Goal: Transaction & Acquisition: Purchase product/service

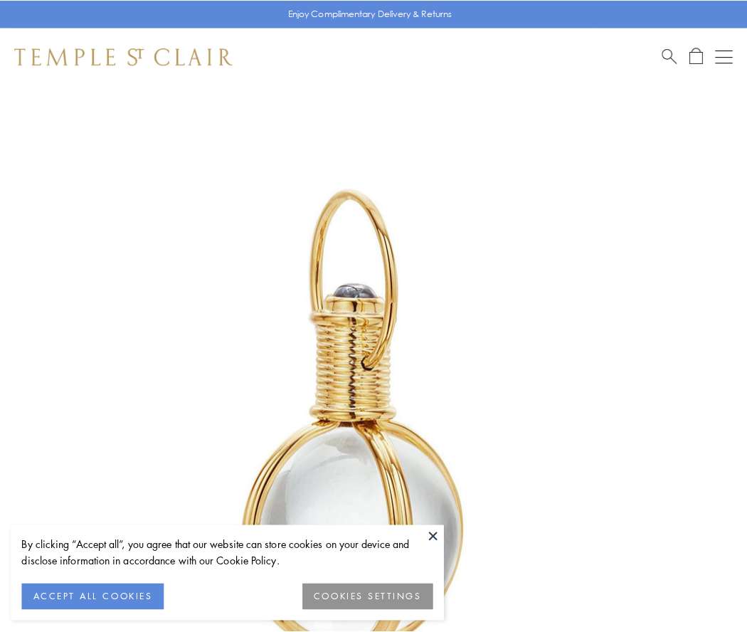
scroll to position [371, 0]
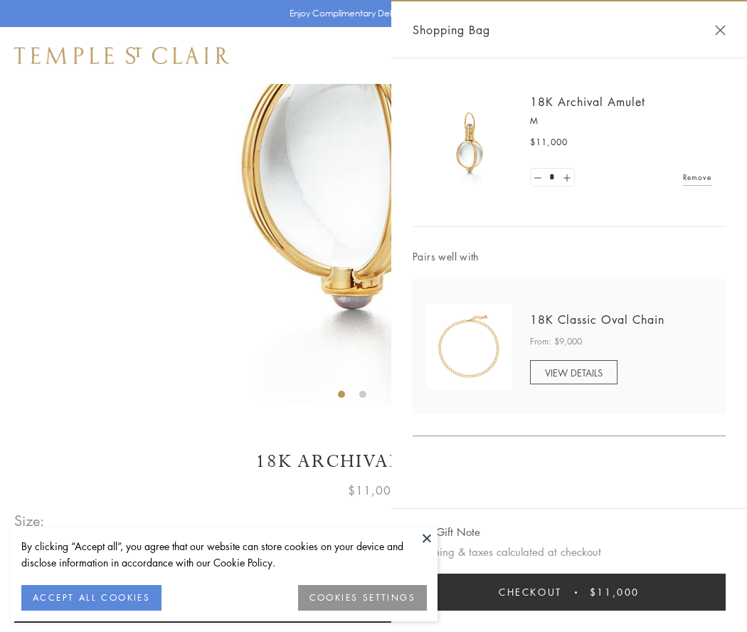
click at [569, 592] on button "Checkout $11,000" at bounding box center [568, 591] width 313 height 37
